Goal: Find specific page/section: Find specific page/section

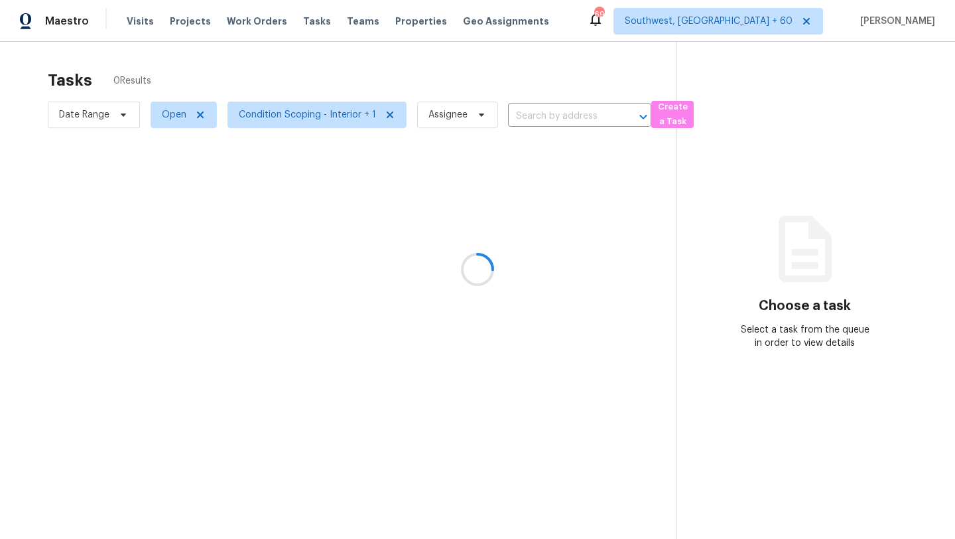
click at [93, 119] on div at bounding box center [477, 269] width 955 height 539
click at [96, 119] on div at bounding box center [477, 269] width 955 height 539
click at [104, 116] on div at bounding box center [477, 269] width 955 height 539
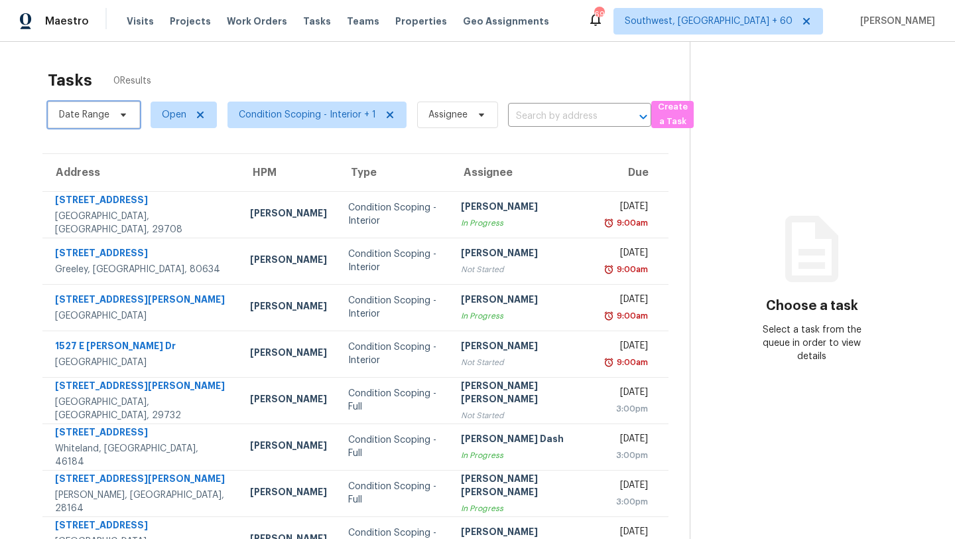
click at [104, 116] on span "Date Range" at bounding box center [84, 114] width 50 height 13
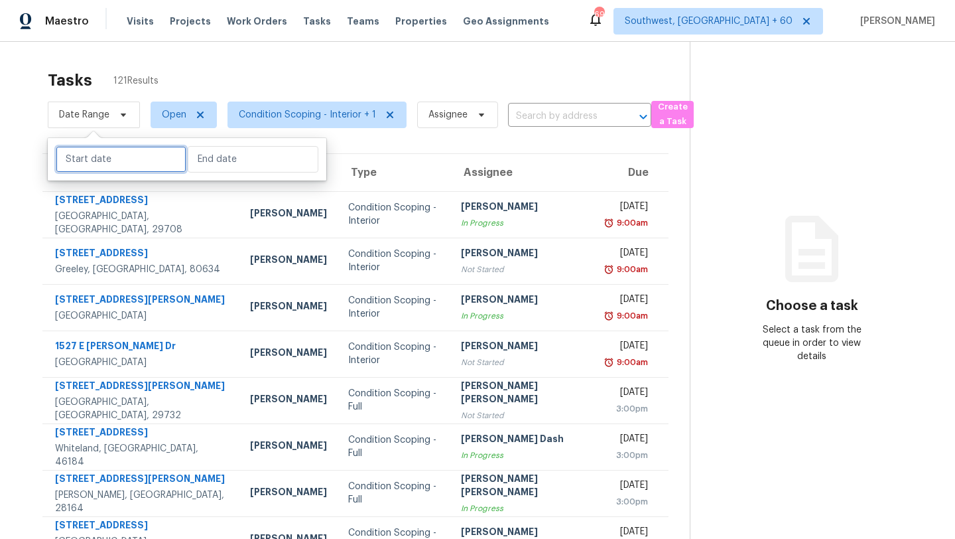
select select "8"
select select "2025"
select select "9"
select select "2025"
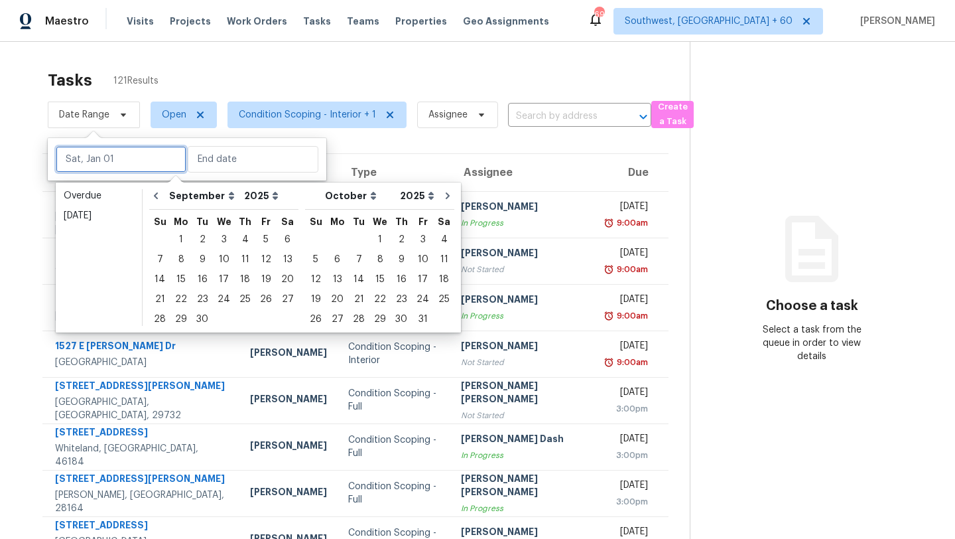
click at [115, 147] on input "text" at bounding box center [121, 159] width 131 height 27
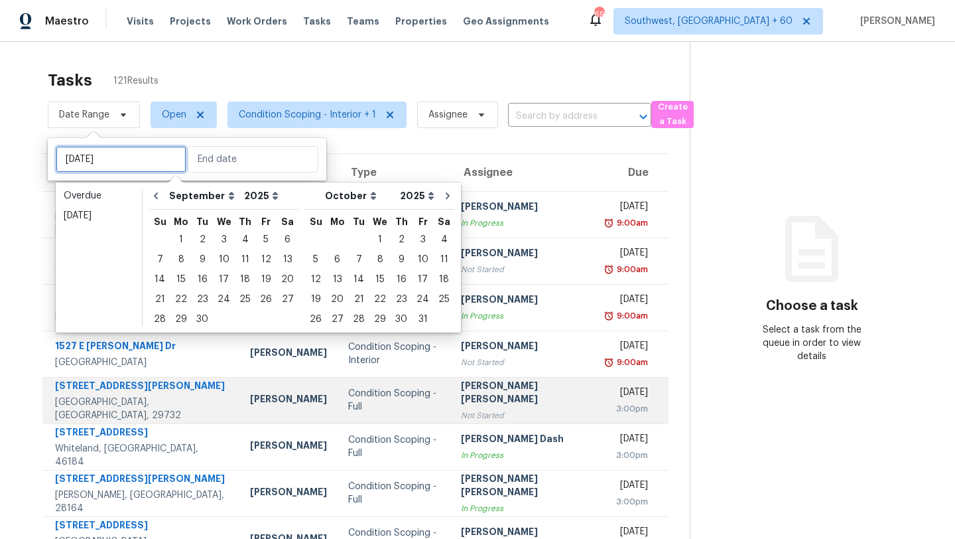
type input "[DATE]"
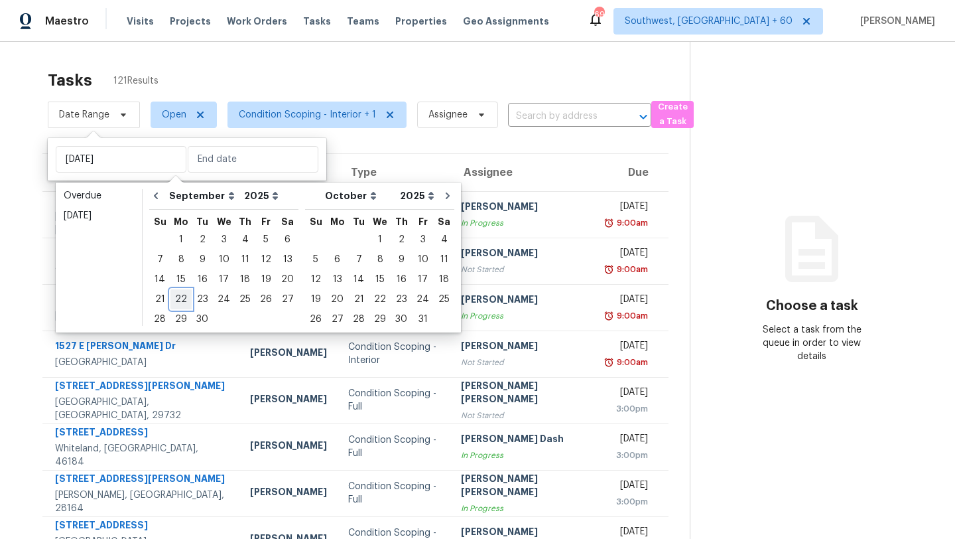
click at [181, 298] on div "22" at bounding box center [181, 299] width 21 height 19
type input "[DATE]"
click at [181, 298] on div "22" at bounding box center [181, 299] width 21 height 19
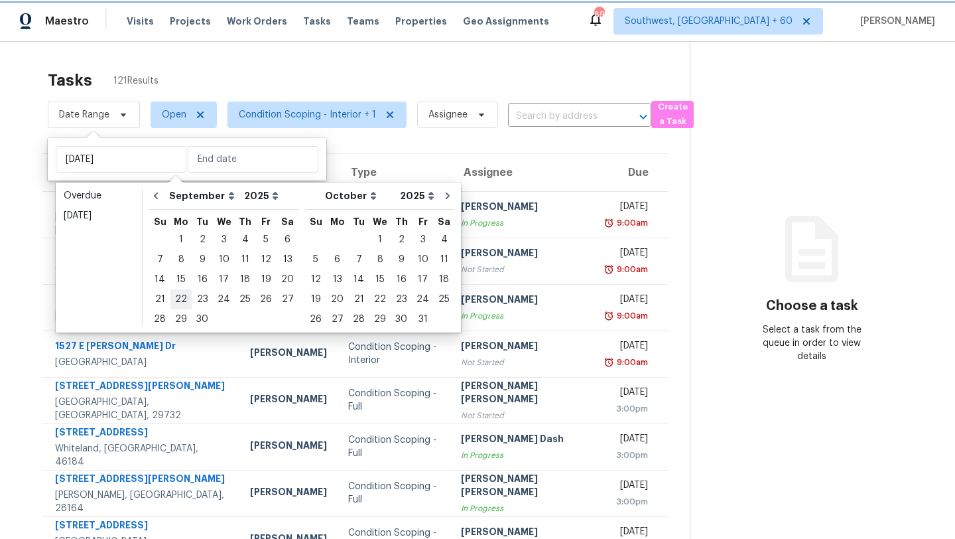
type input "[DATE]"
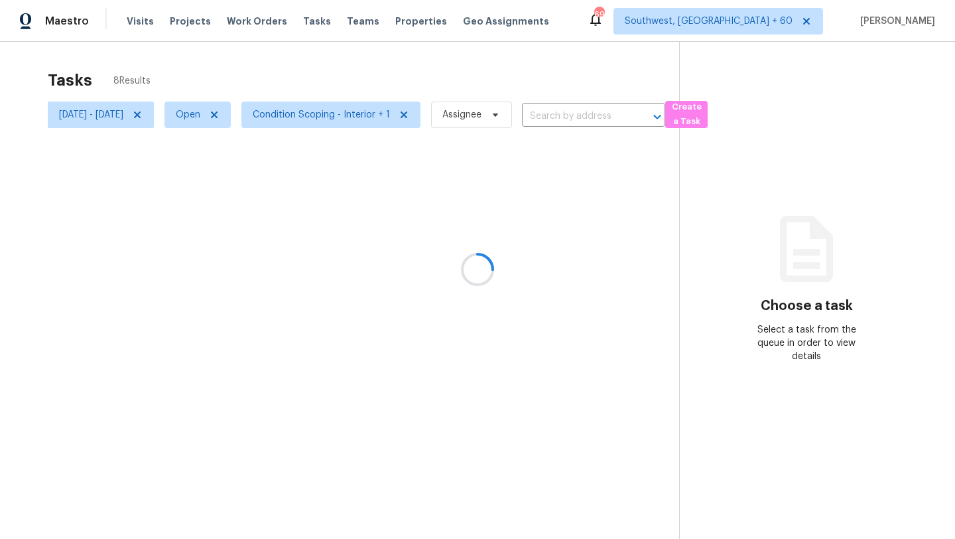
click at [311, 77] on div at bounding box center [477, 269] width 955 height 539
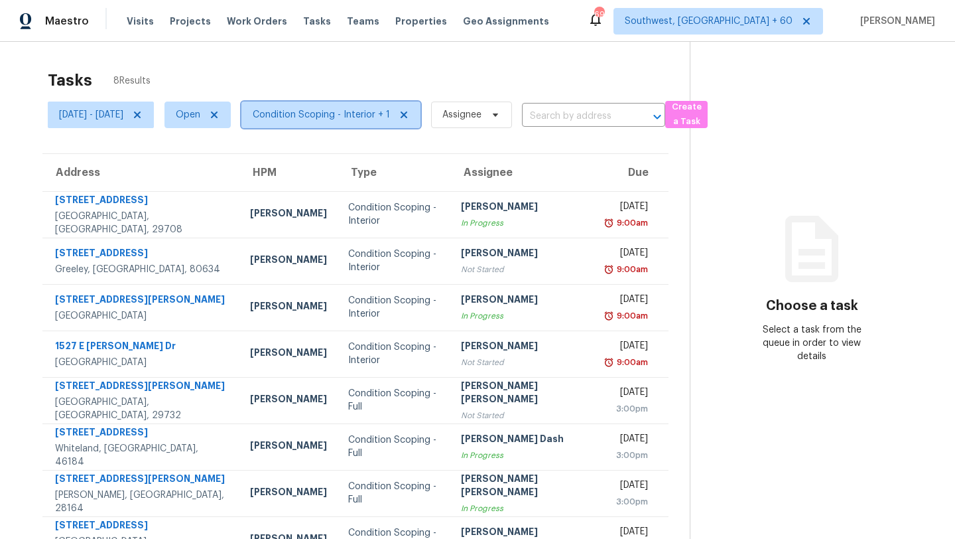
click at [351, 115] on span "Condition Scoping - Interior + 1" at bounding box center [321, 114] width 137 height 13
click at [381, 62] on div "Tasks 8 Results [DATE] - [DATE] Open Condition Scoping - Interior + 1 Assignee …" at bounding box center [477, 311] width 955 height 539
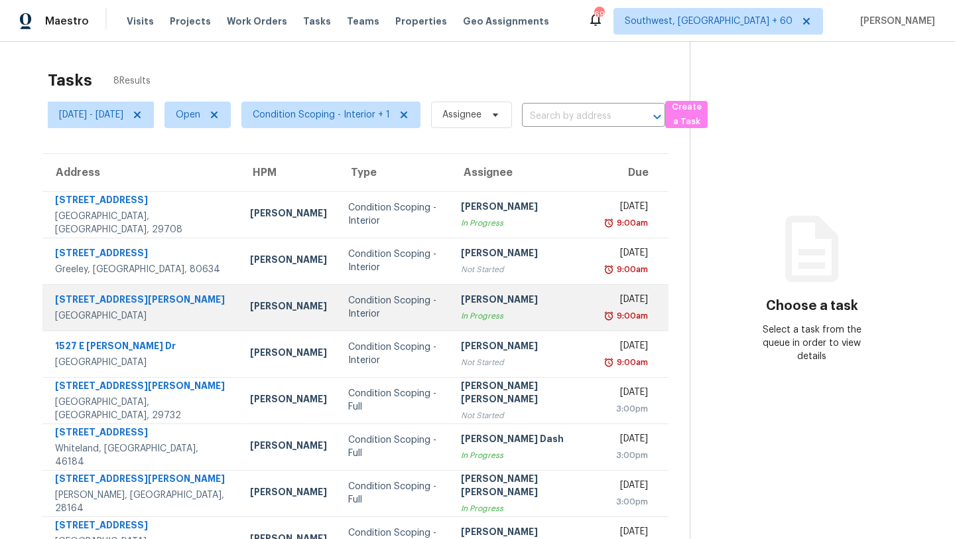
scroll to position [42, 0]
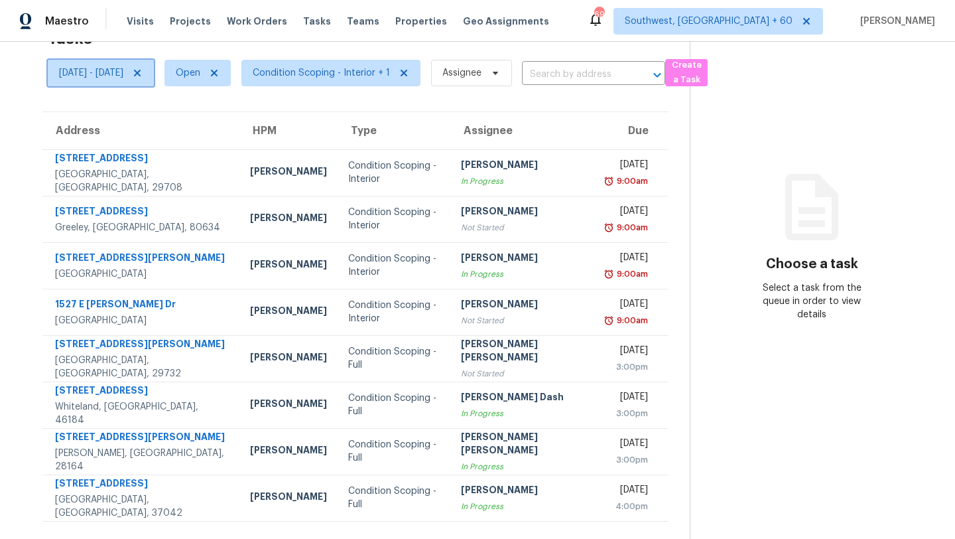
click at [141, 74] on icon at bounding box center [137, 73] width 7 height 7
